Goal: Information Seeking & Learning: Compare options

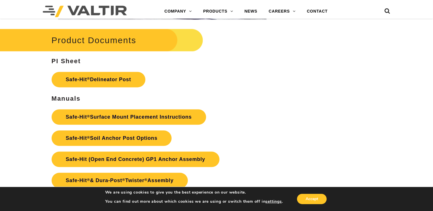
scroll to position [1255, 0]
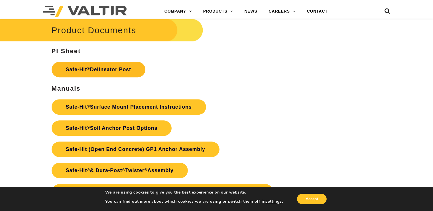
click at [109, 72] on link "Safe-Hit ® Delineator Post" at bounding box center [99, 69] width 94 height 15
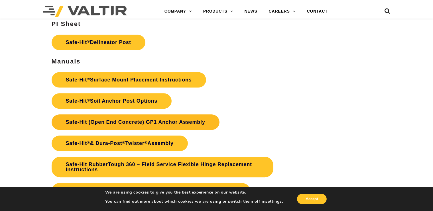
scroll to position [1284, 0]
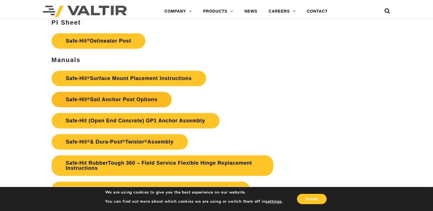
click at [155, 100] on link "Safe-Hit ® Soil Anchor Post Options" at bounding box center [112, 99] width 120 height 15
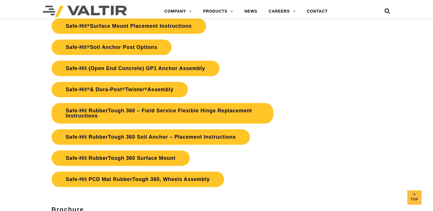
scroll to position [1345, 0]
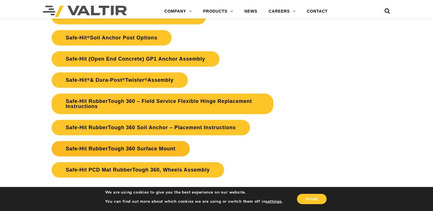
click at [138, 150] on link "Safe-Hit RubberTough 360 Surface Mount" at bounding box center [121, 148] width 138 height 15
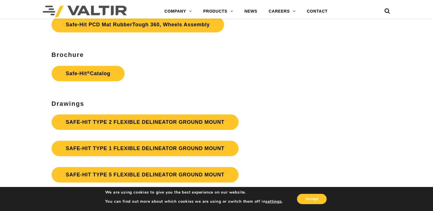
scroll to position [1574, 0]
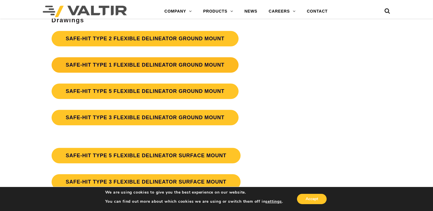
click at [105, 64] on link "SAFE-HIT TYPE 1 FLEXIBLE DELINEATOR GROUND MOUNT" at bounding box center [145, 64] width 187 height 15
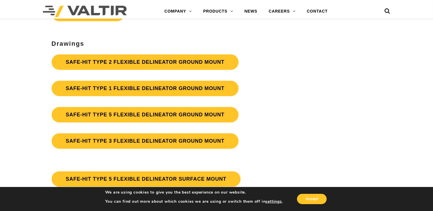
scroll to position [1541, 0]
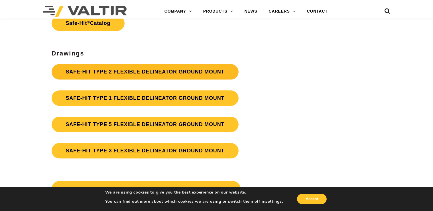
click at [139, 71] on link "SAFE-HIT TYPE 2 FLEXIBLE DELINEATOR GROUND MOUNT" at bounding box center [145, 71] width 187 height 15
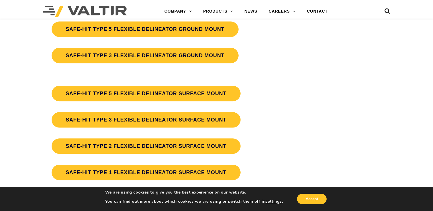
scroll to position [1626, 0]
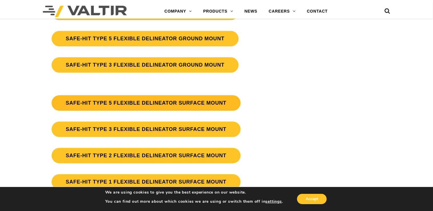
click at [93, 104] on link "SAFE-HIT TYPE 5 FLEXIBLE DELINEATOR SURFACE MOUNT" at bounding box center [146, 102] width 189 height 15
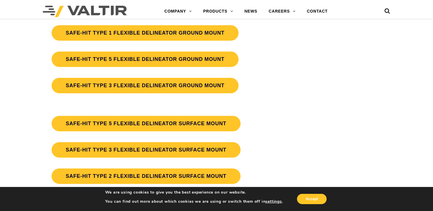
scroll to position [1626, 0]
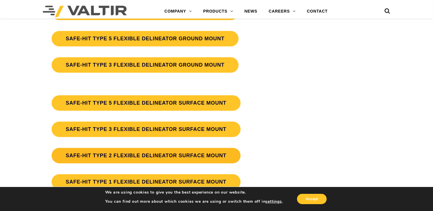
click at [122, 155] on link "SAFE-HIT TYPE 2 FLEXIBLE DELINEATOR SURFACE MOUNT" at bounding box center [146, 154] width 189 height 15
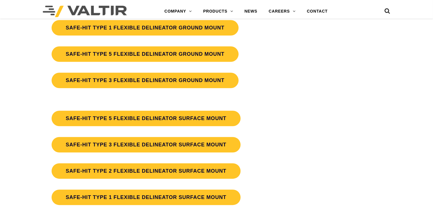
scroll to position [1626, 0]
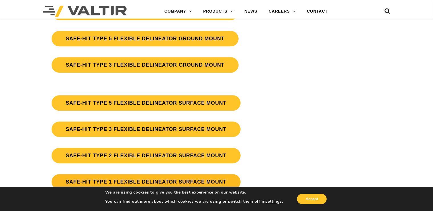
click at [101, 181] on link "SAFE-HIT TYPE 1 FLEXIBLE DELINEATOR SURFACE MOUNT" at bounding box center [146, 181] width 189 height 15
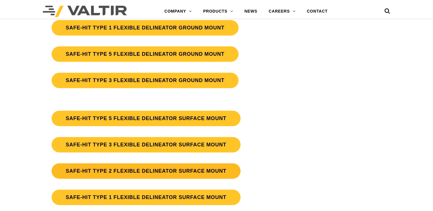
scroll to position [1626, 0]
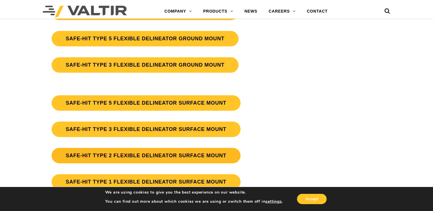
click at [107, 158] on link "SAFE-HIT TYPE 2 FLEXIBLE DELINEATOR SURFACE MOUNT" at bounding box center [146, 154] width 189 height 15
